Goal: Register for event/course

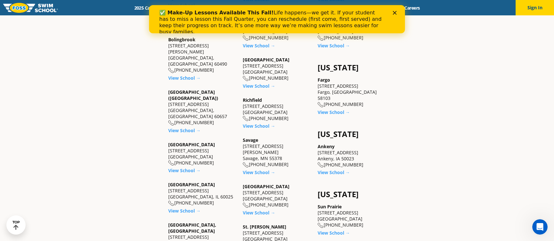
scroll to position [480, 0]
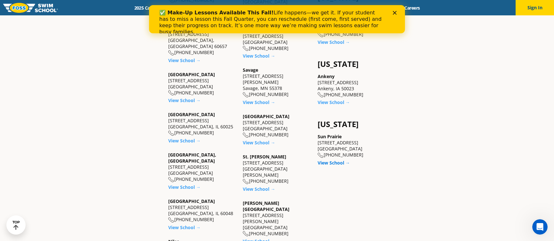
click at [334, 160] on link "View School →" at bounding box center [334, 163] width 32 height 6
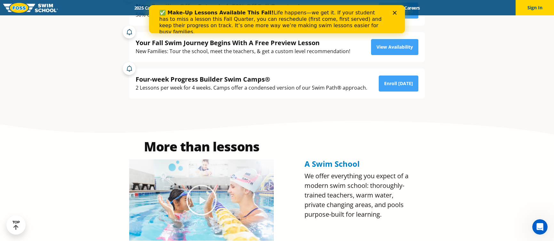
scroll to position [96, 0]
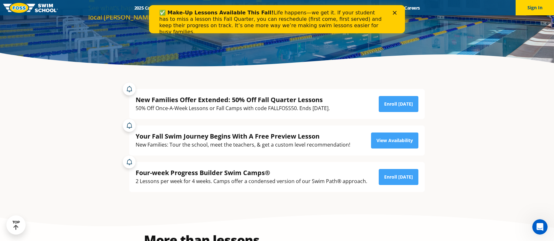
click at [395, 12] on polygon "Close" at bounding box center [395, 13] width 4 height 4
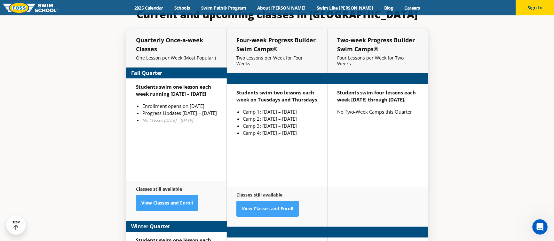
scroll to position [1472, 0]
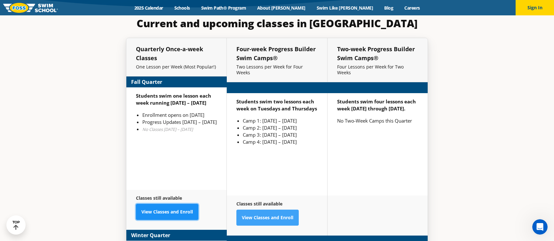
click at [171, 204] on link "View Classes and Enroll" at bounding box center [167, 212] width 62 height 16
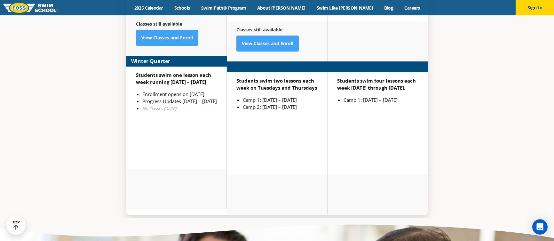
scroll to position [1504, 0]
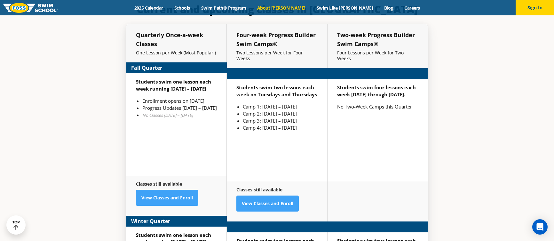
click at [291, 5] on link "About [PERSON_NAME]" at bounding box center [282, 8] width 60 height 6
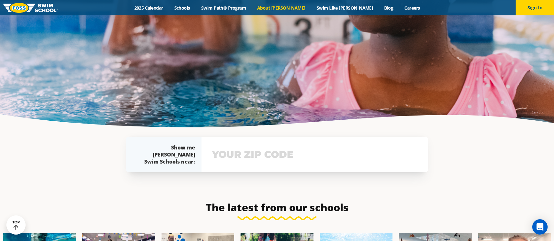
scroll to position [1367, 0]
click at [195, 6] on link "Schools" at bounding box center [182, 8] width 27 height 6
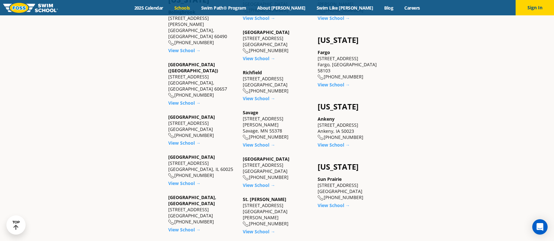
scroll to position [544, 0]
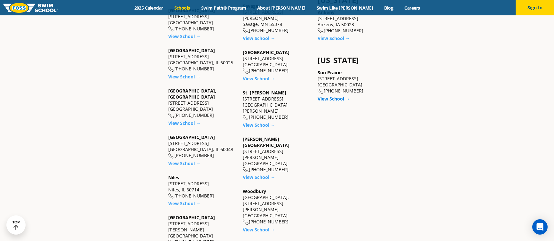
click at [328, 96] on link "View School →" at bounding box center [334, 99] width 32 height 6
